Goal: Task Accomplishment & Management: Use online tool/utility

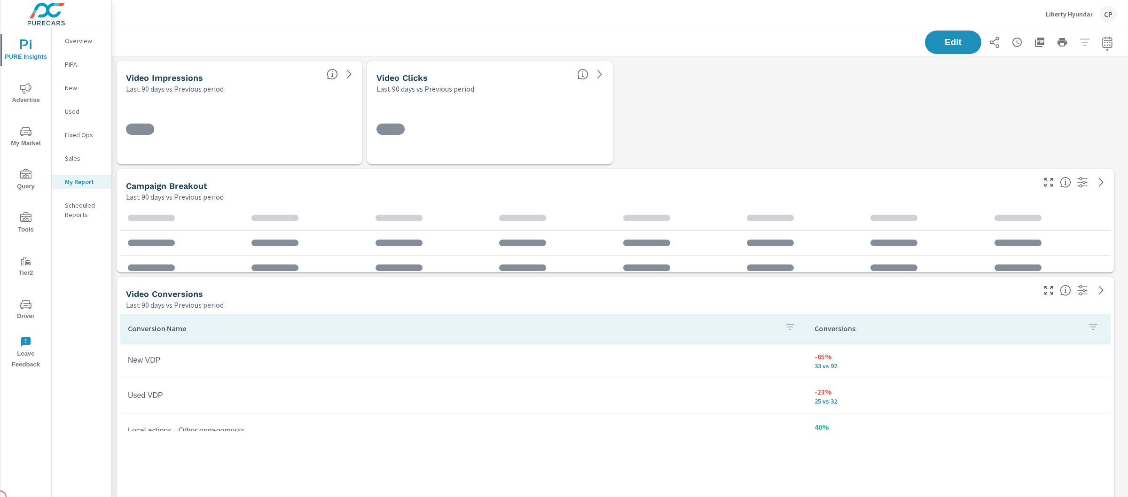
scroll to position [141, 0]
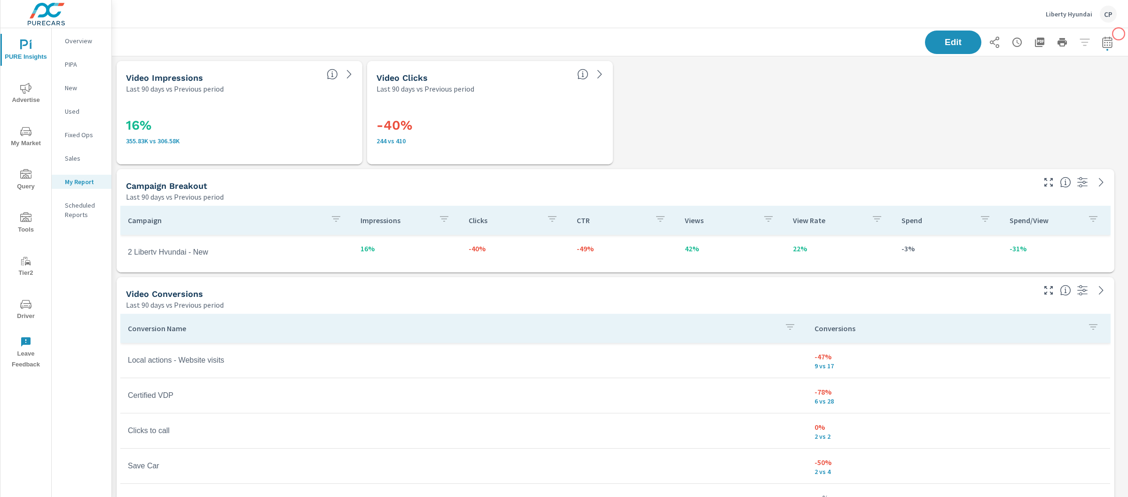
scroll to position [70, 0]
click at [1102, 39] on icon "button" at bounding box center [1107, 42] width 11 height 11
select select "Last 90 days"
select select "Previous period"
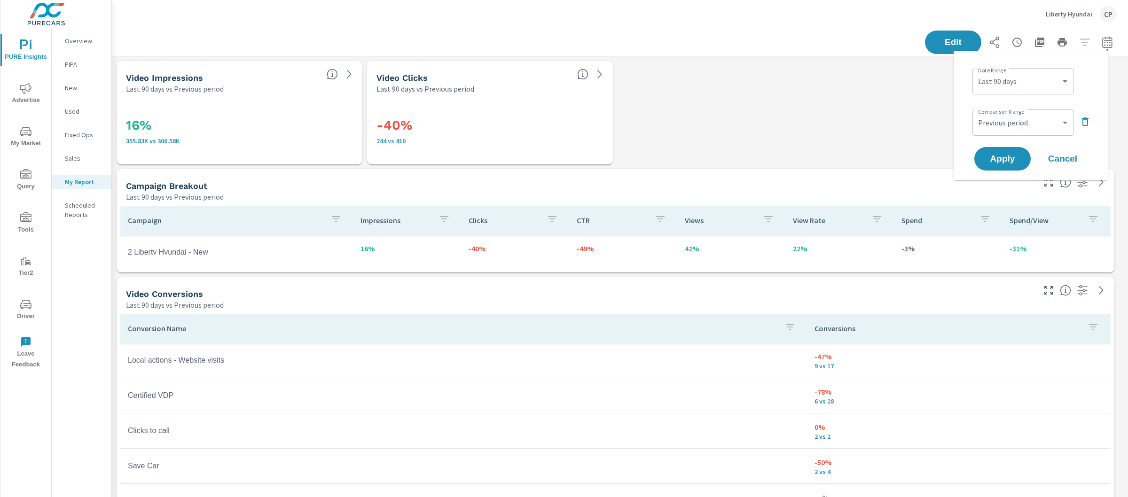
scroll to position [0, 0]
drag, startPoint x: 1101, startPoint y: 39, endPoint x: 1060, endPoint y: 77, distance: 55.2
click at [1060, 77] on select "Custom Yesterday Last week Last 7 days Last 14 days Last 30 days Last 45 days L…" at bounding box center [1023, 81] width 94 height 19
select select "Month to date"
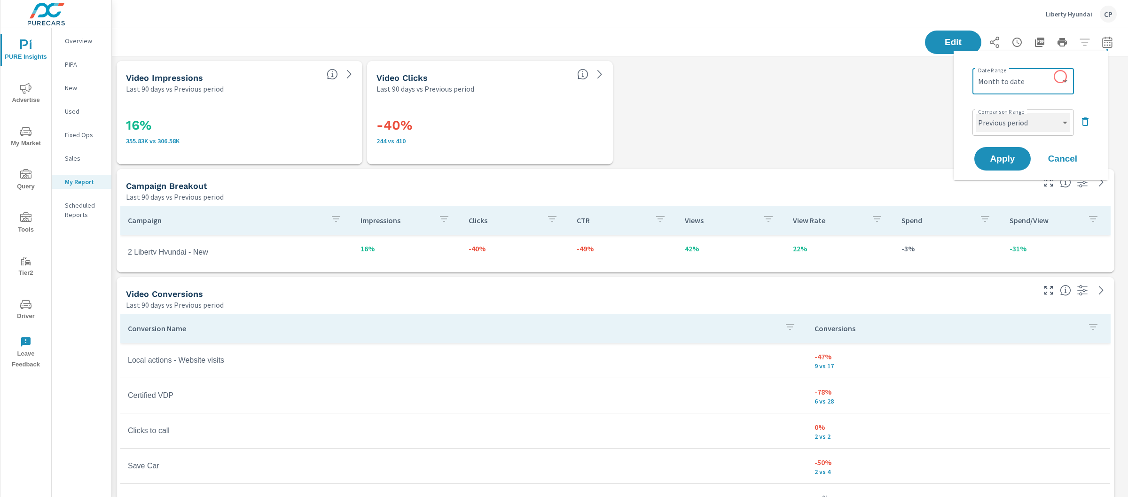
click at [1049, 123] on select "Custom Previous period Previous month Previous year" at bounding box center [1023, 122] width 94 height 19
select select "Previous month"
click at [1002, 158] on span "Apply" at bounding box center [1002, 159] width 39 height 9
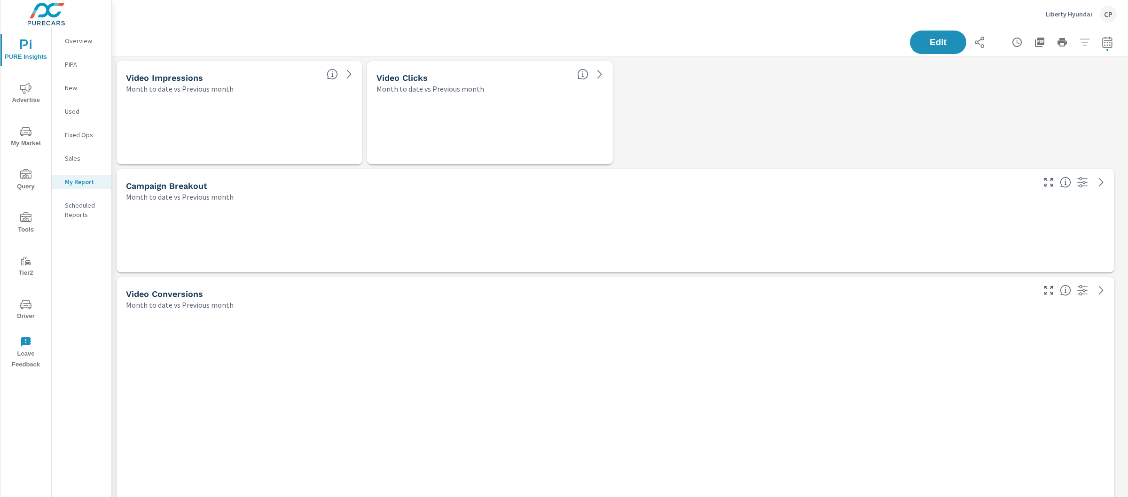
scroll to position [4671, 1026]
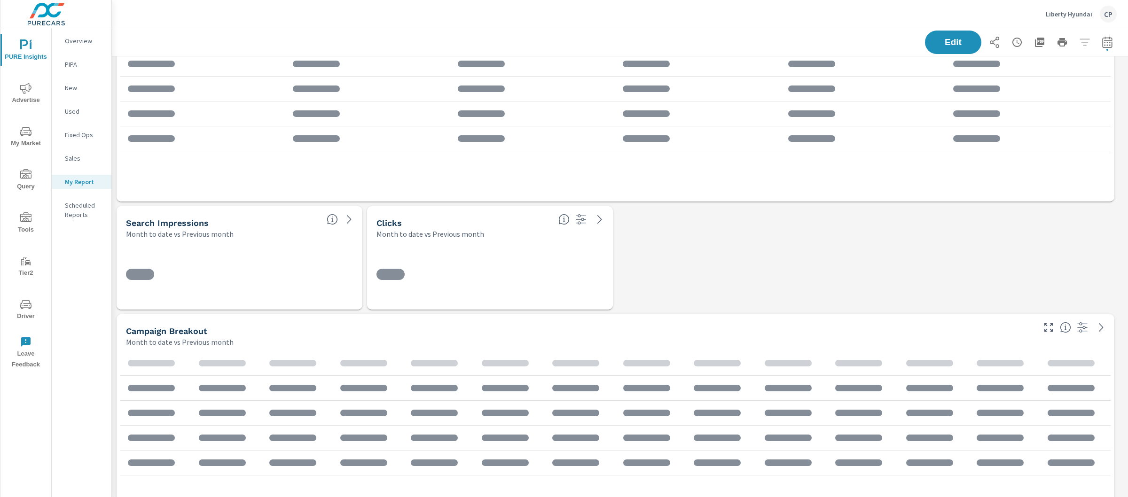
scroll to position [13, 0]
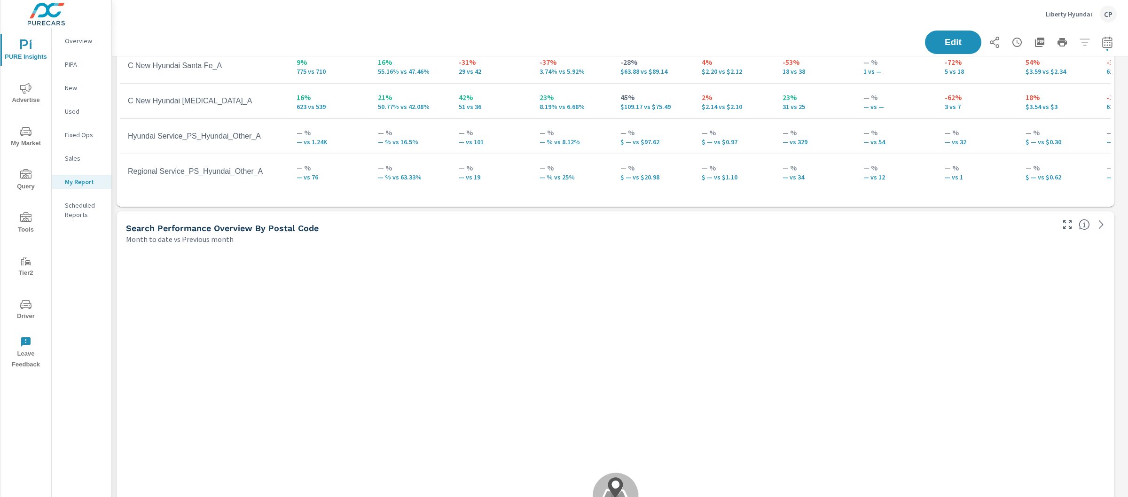
scroll to position [2549, 0]
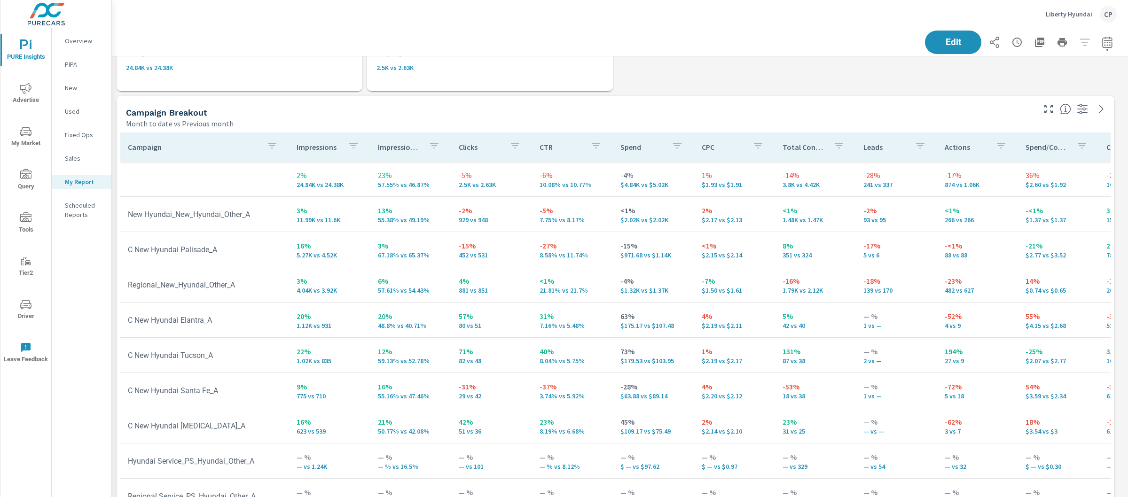
scroll to position [0, 0]
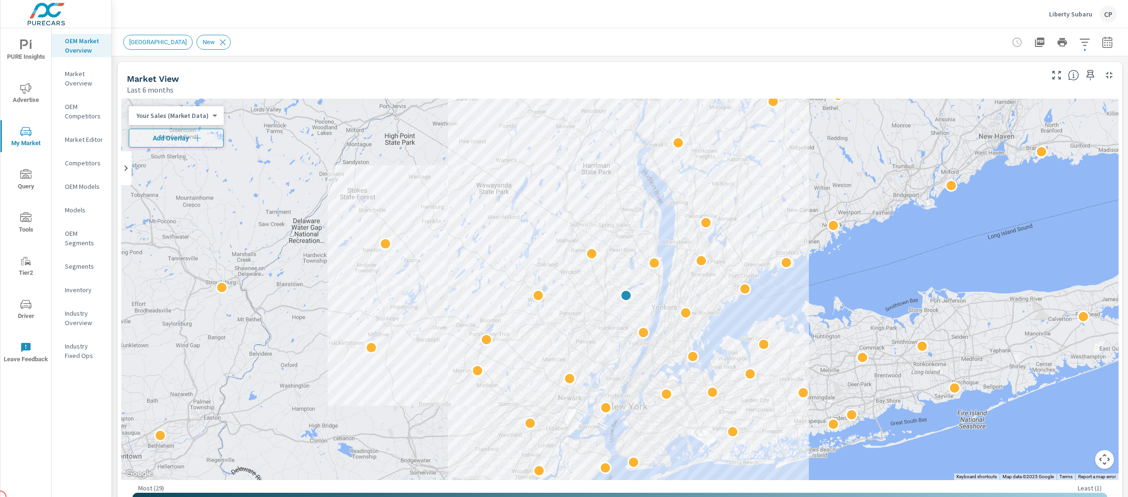
scroll to position [0, 0]
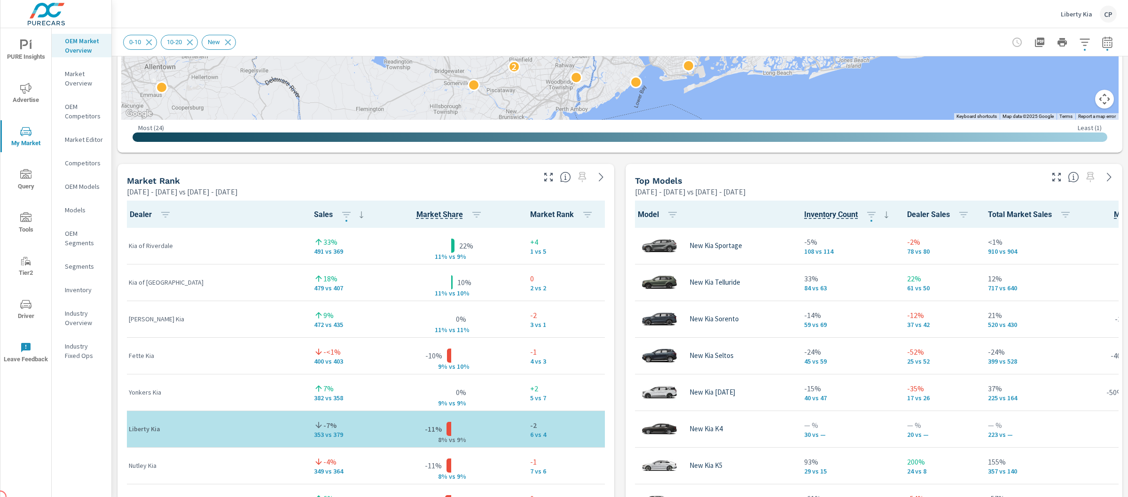
scroll to position [0, 0]
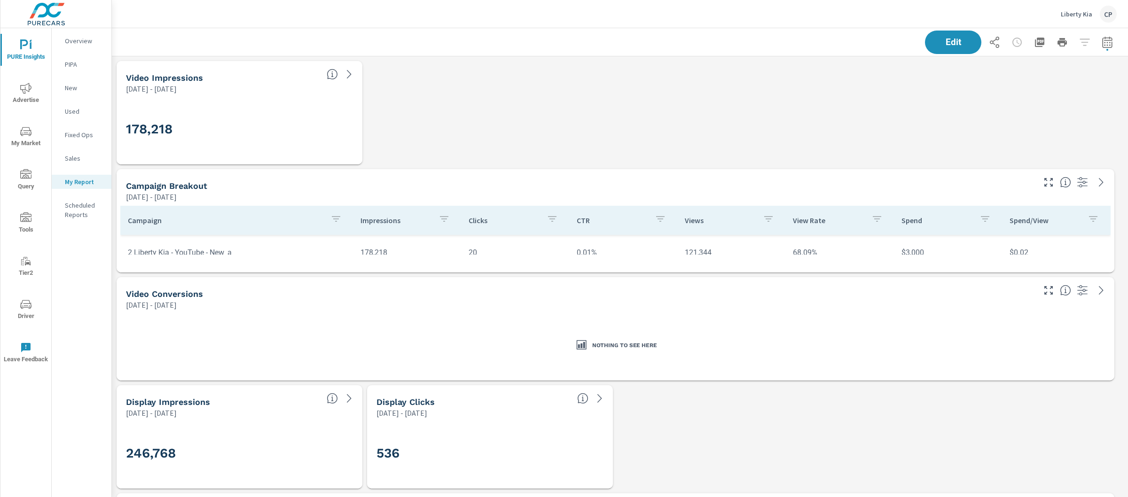
scroll to position [5211, 1026]
